Goal: Register for event/course

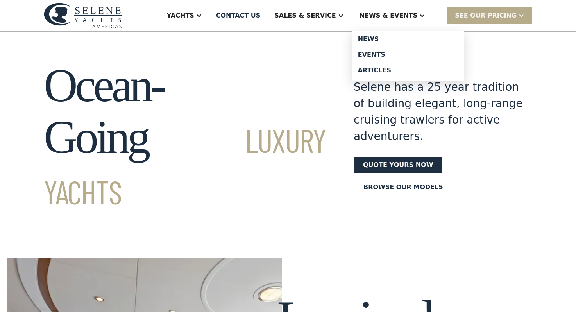
click at [425, 15] on div at bounding box center [422, 16] width 6 height 6
click at [392, 53] on div "Events" at bounding box center [408, 55] width 100 height 6
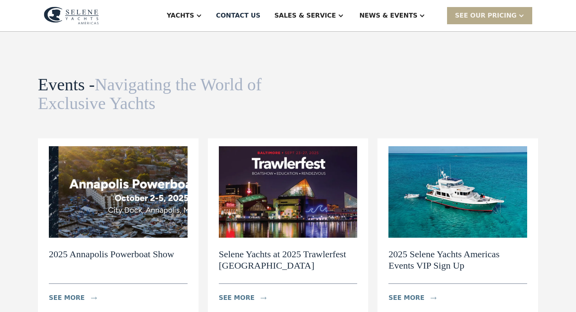
click at [443, 254] on h2 "2025 Selene Yachts Americas Events VIP Sign Up" at bounding box center [457, 259] width 139 height 23
